Goal: Book appointment/travel/reservation

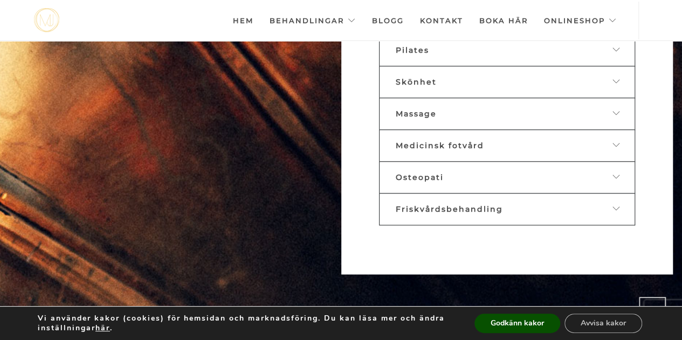
scroll to position [663, 0]
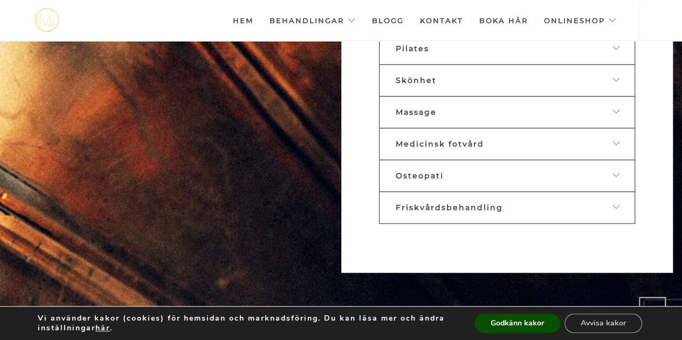
click at [614, 140] on icon at bounding box center [616, 144] width 9 height 8
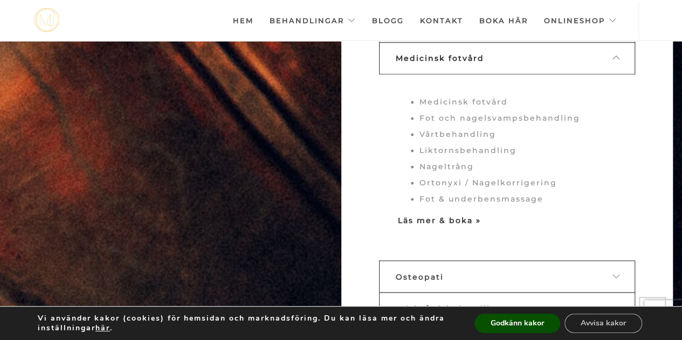
scroll to position [752, 0]
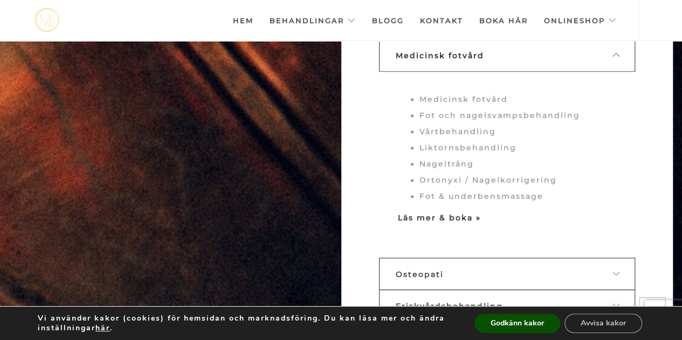
click at [458, 213] on strong "Läs mer & boka »" at bounding box center [439, 218] width 83 height 10
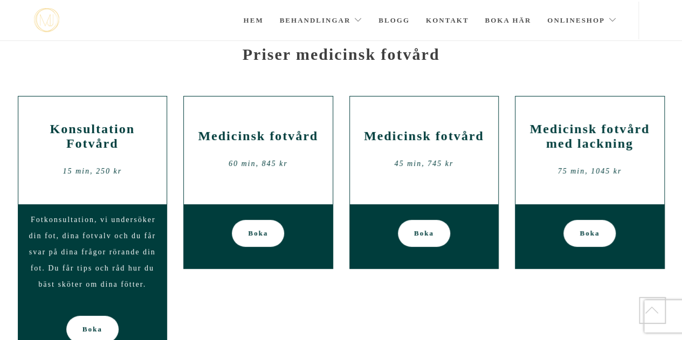
scroll to position [88, 0]
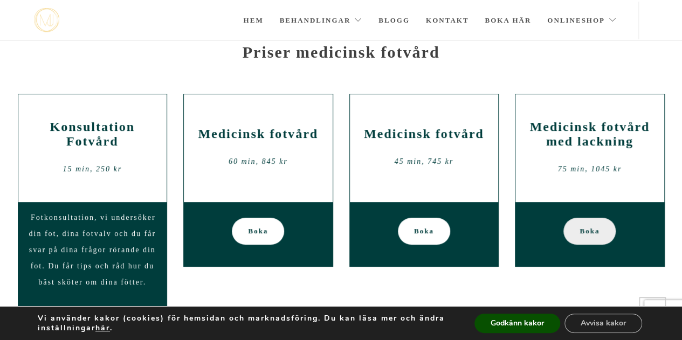
click at [591, 232] on span "Boka" at bounding box center [589, 231] width 20 height 27
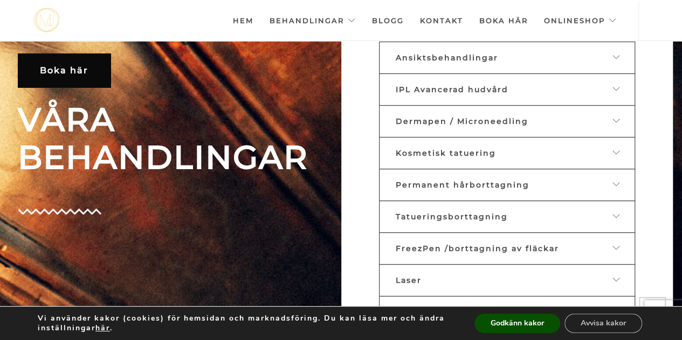
scroll to position [403, 0]
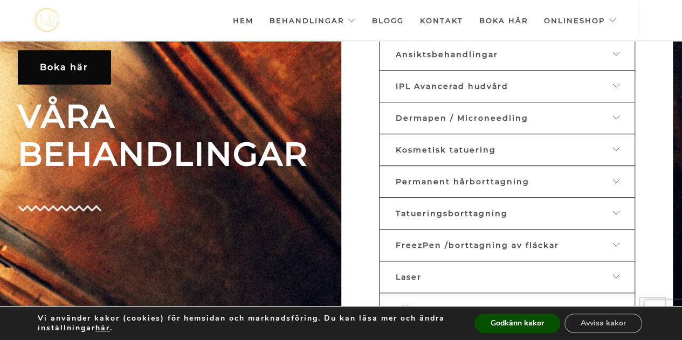
click at [458, 240] on span "FreezPen /borttagning av fläckar" at bounding box center [477, 245] width 163 height 10
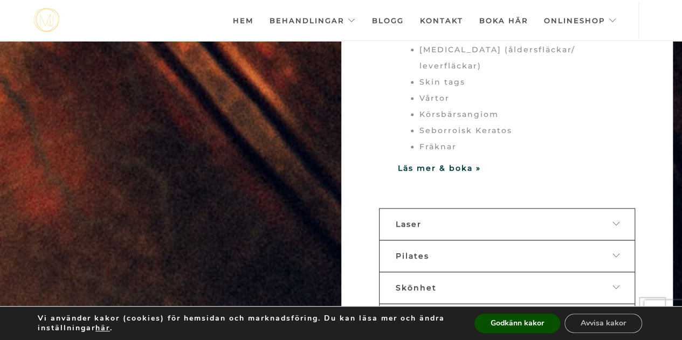
scroll to position [715, 0]
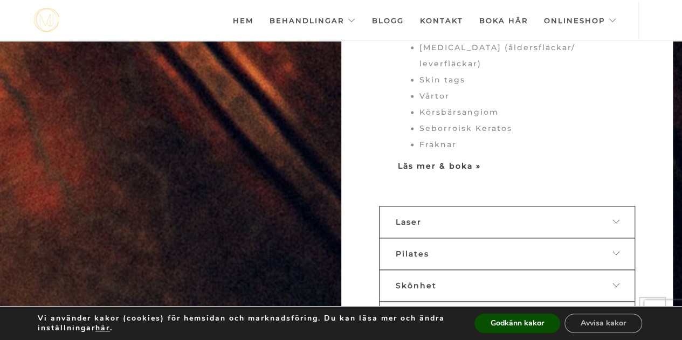
click at [444, 161] on strong "Läs mer & boka »" at bounding box center [439, 166] width 83 height 10
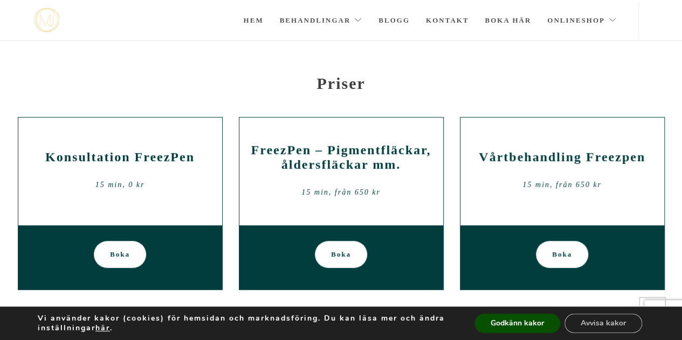
scroll to position [361, 0]
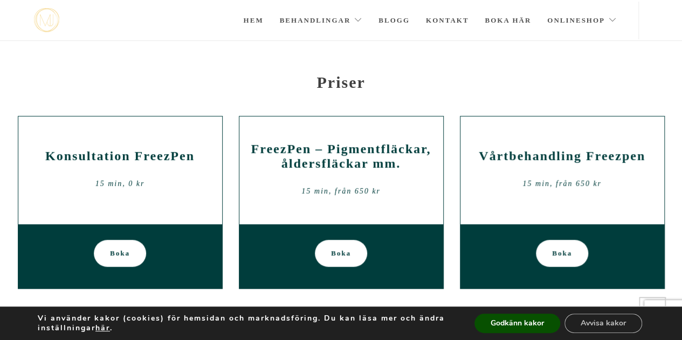
click at [345, 249] on span "Boka" at bounding box center [341, 253] width 20 height 27
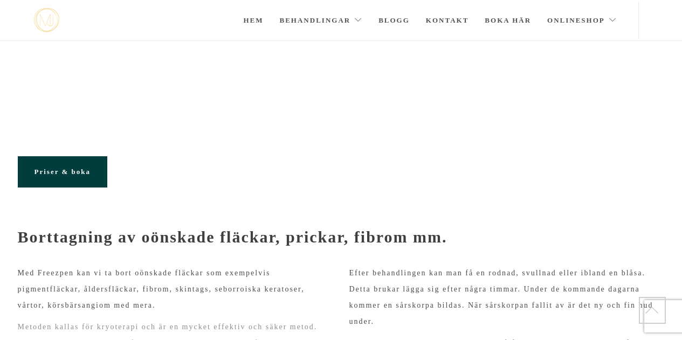
scroll to position [361, 0]
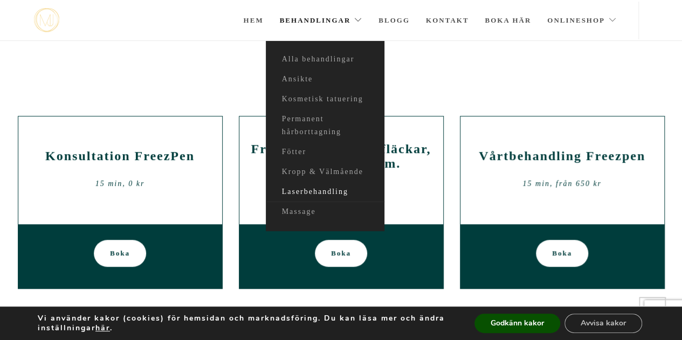
click at [301, 187] on link "Laserbehandling" at bounding box center [325, 192] width 119 height 20
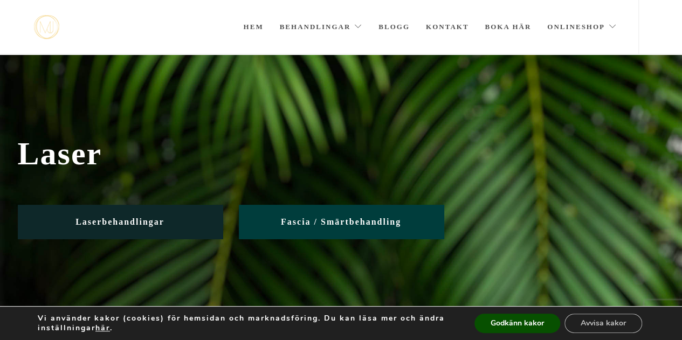
click at [121, 215] on link "Laserbehandlingar" at bounding box center [120, 222] width 205 height 34
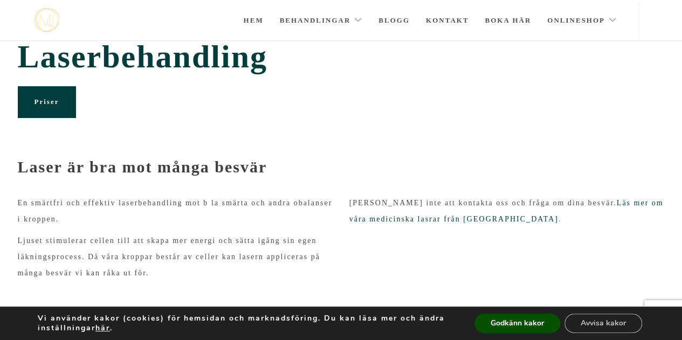
scroll to position [11, 0]
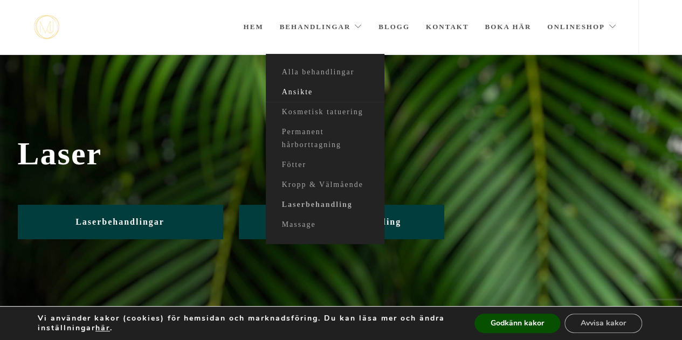
click at [300, 89] on link "Ansikte" at bounding box center [325, 92] width 119 height 20
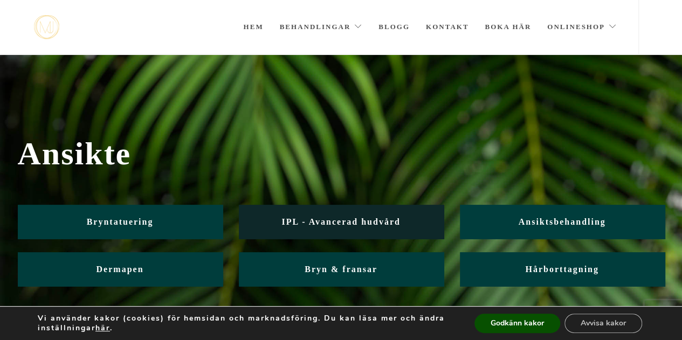
click at [324, 219] on span "IPL - Avancerad hudvård" at bounding box center [340, 221] width 119 height 9
click at [321, 218] on span "IPL - Avancerad hudvård" at bounding box center [340, 221] width 119 height 9
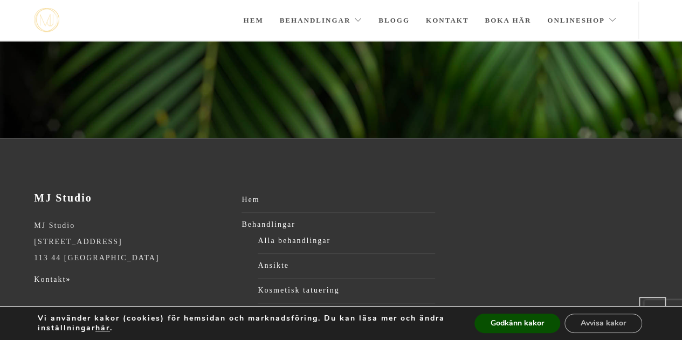
scroll to position [279, 0]
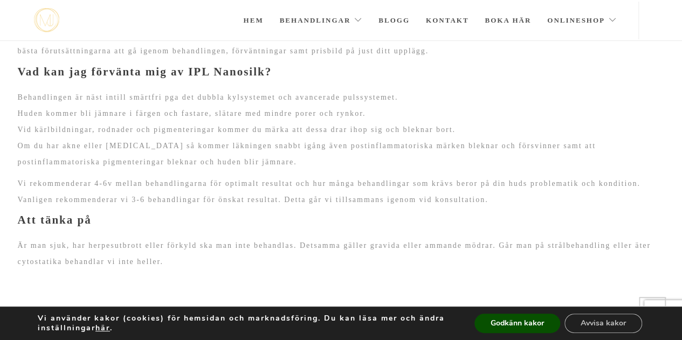
scroll to position [949, 0]
